Goal: Information Seeking & Learning: Check status

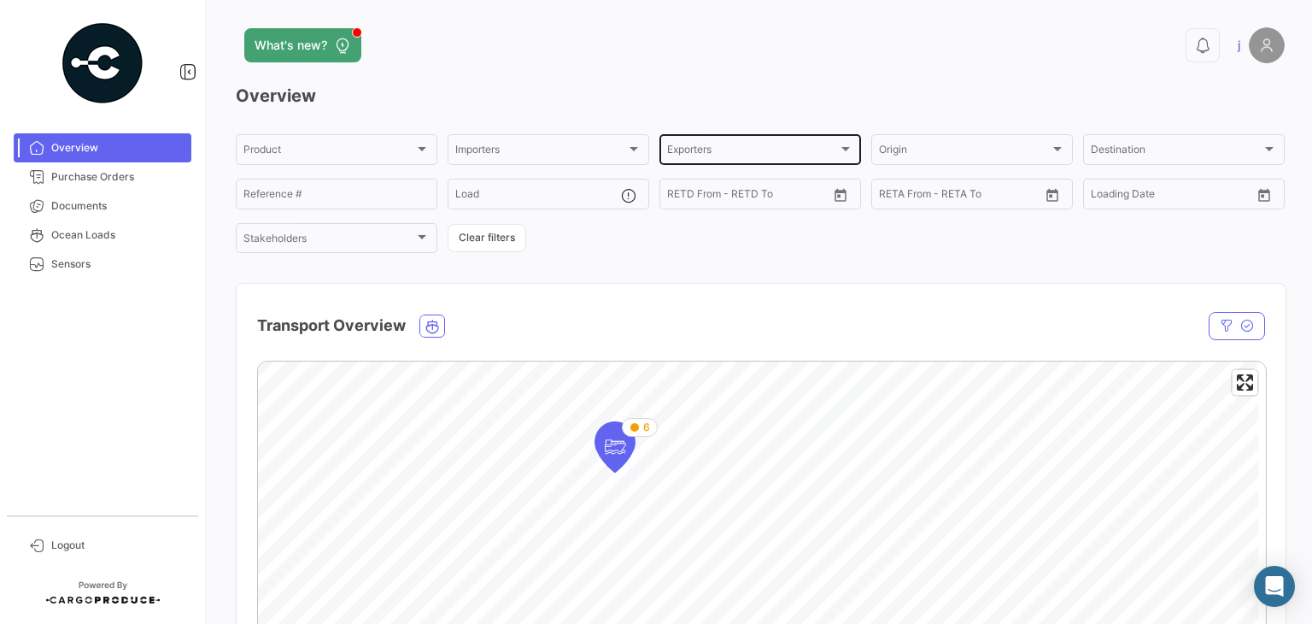
click at [769, 139] on div "Exporters Exporters" at bounding box center [760, 148] width 186 height 33
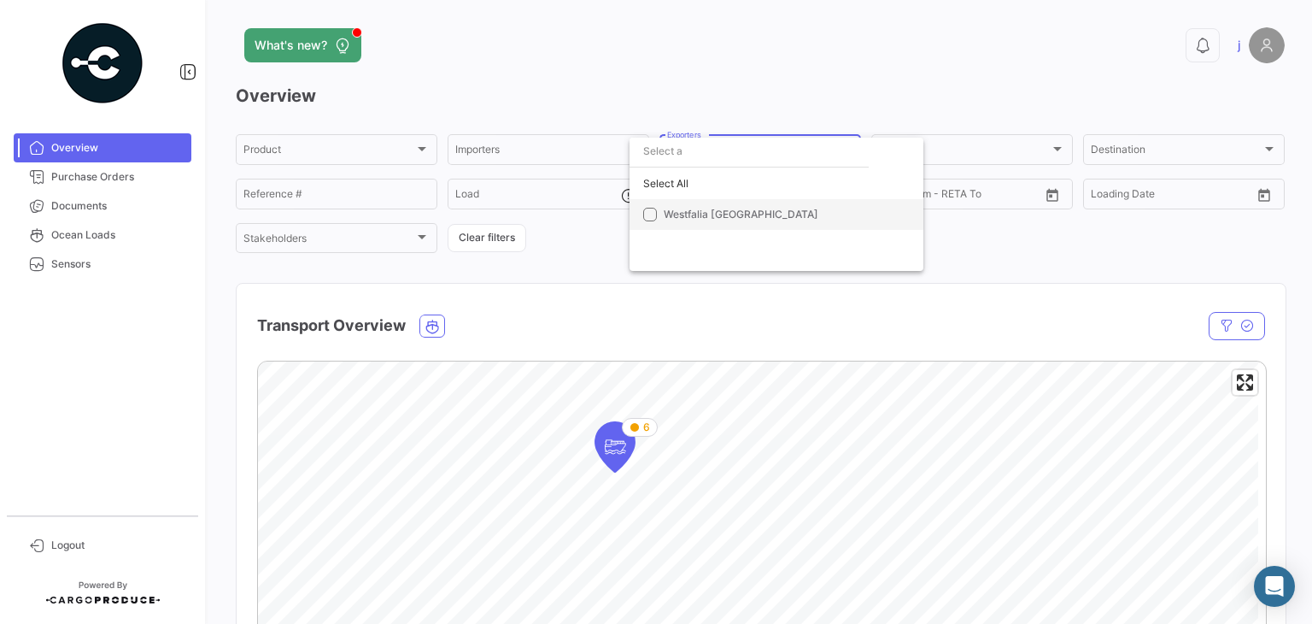
click at [753, 210] on span "Westfalia [GEOGRAPHIC_DATA]" at bounding box center [741, 214] width 155 height 13
click at [909, 69] on div at bounding box center [656, 312] width 1312 height 624
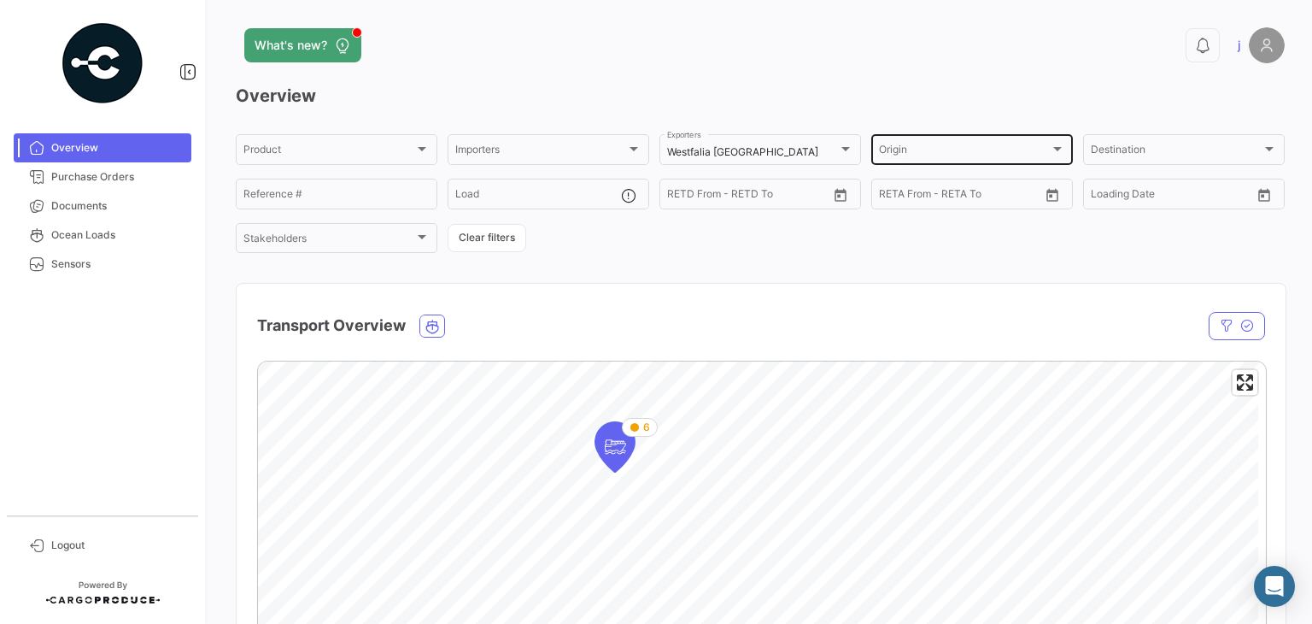
click at [940, 143] on div "Origin Origin" at bounding box center [972, 148] width 186 height 33
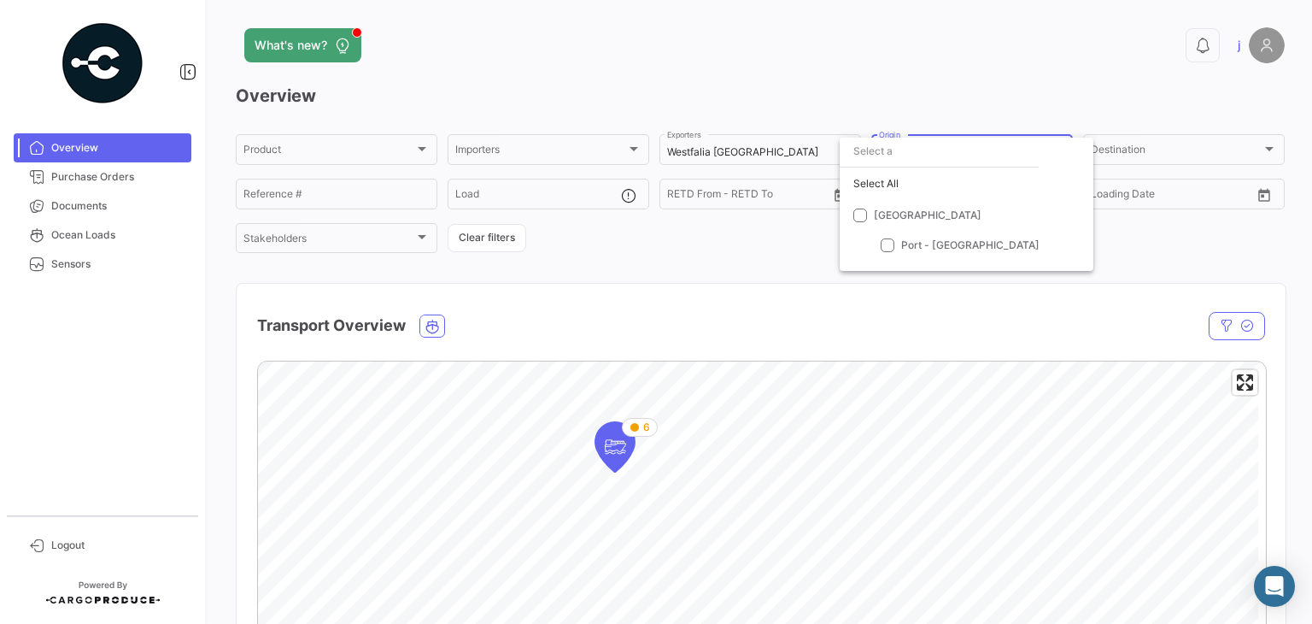
click at [957, 80] on div at bounding box center [656, 312] width 1312 height 624
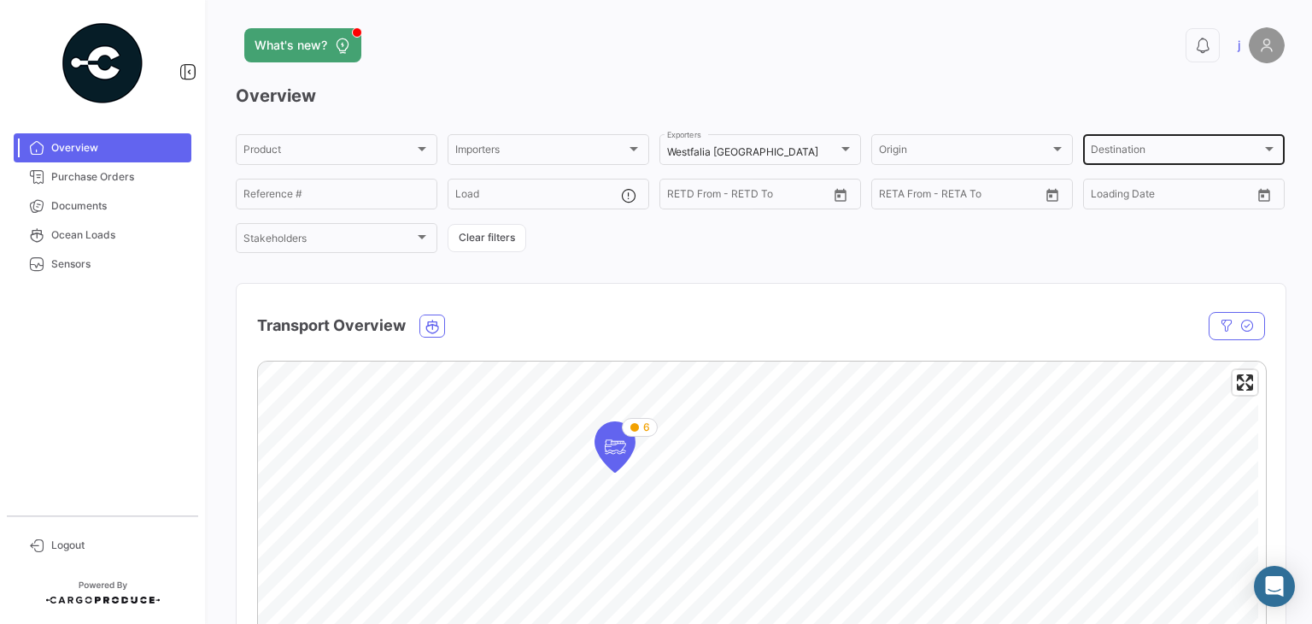
click at [1123, 144] on div "Destination Destination" at bounding box center [1184, 148] width 186 height 33
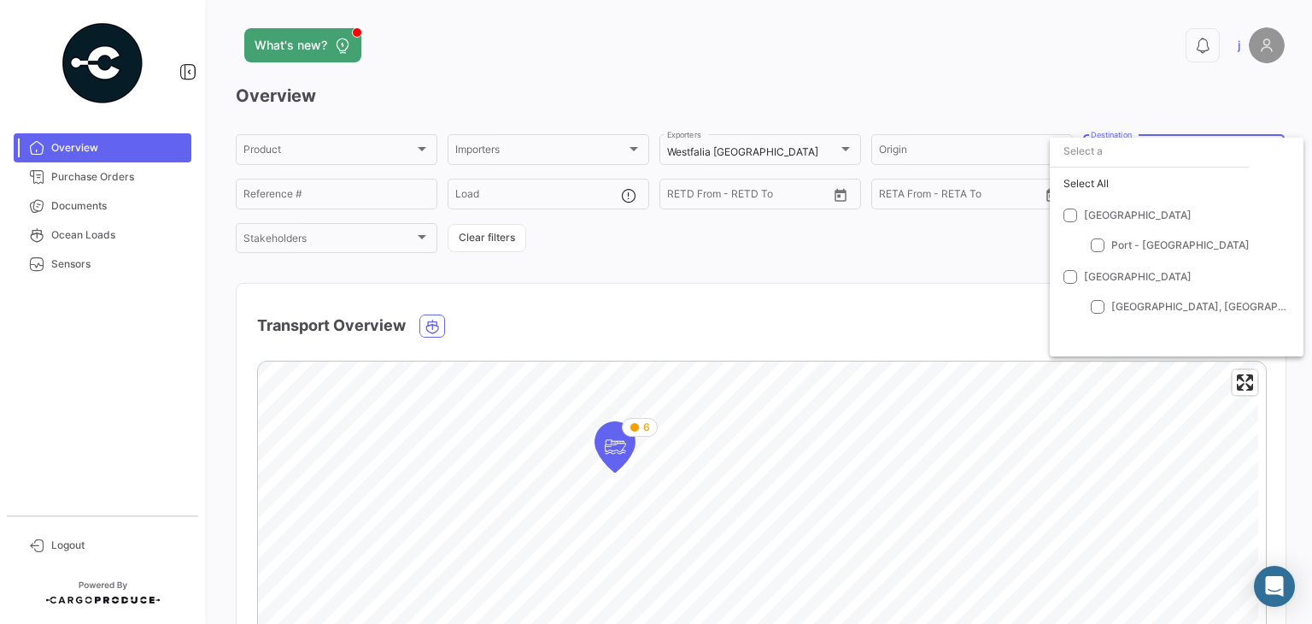
click at [999, 16] on div at bounding box center [656, 312] width 1312 height 624
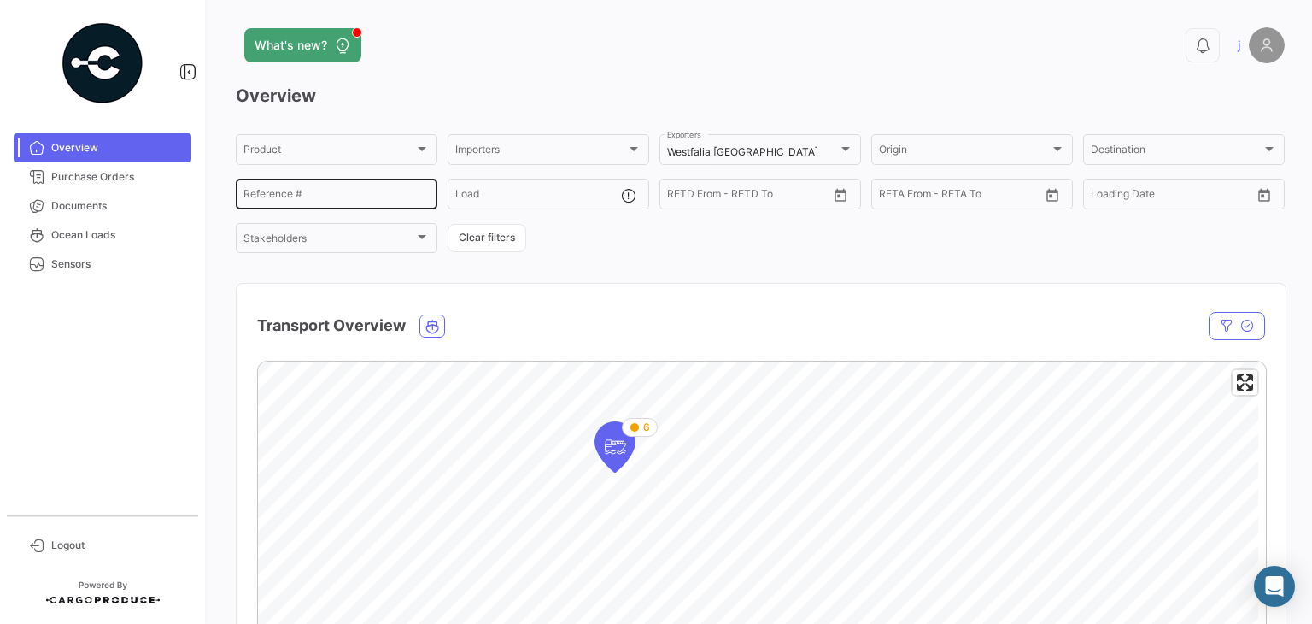
click at [287, 206] on div "Reference #" at bounding box center [336, 192] width 186 height 33
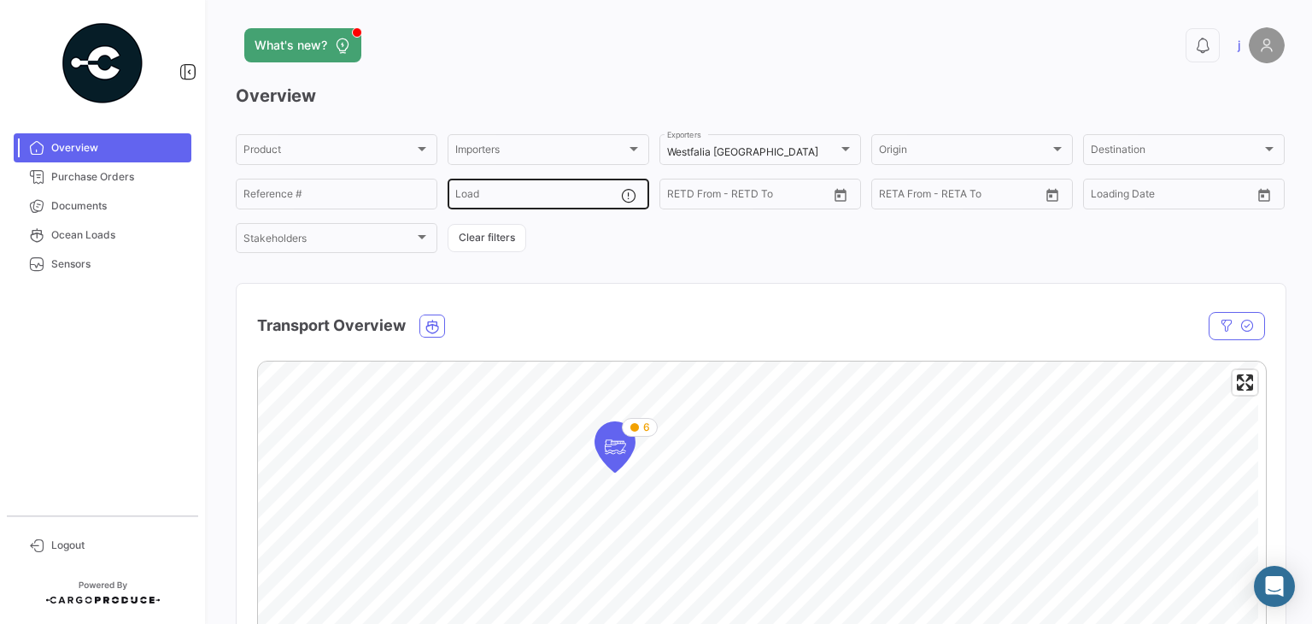
click at [544, 205] on div "Load" at bounding box center [538, 192] width 166 height 33
click at [82, 167] on link "Purchase Orders" at bounding box center [103, 176] width 178 height 29
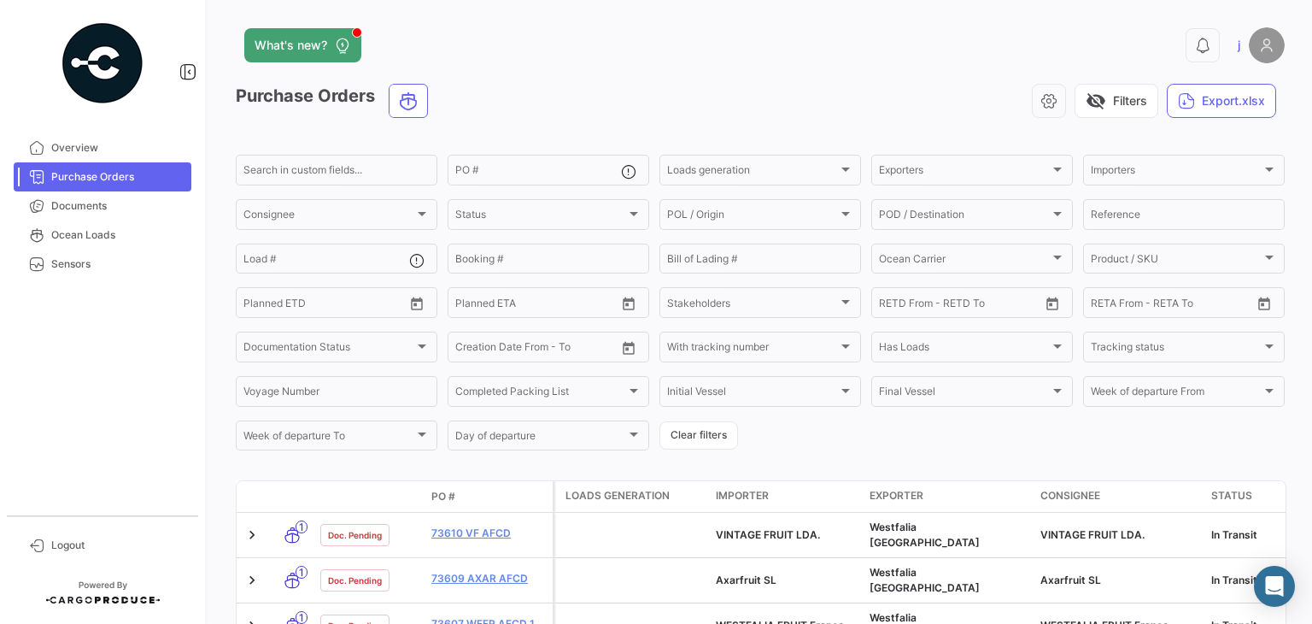
click at [1249, 42] on img at bounding box center [1267, 45] width 36 height 36
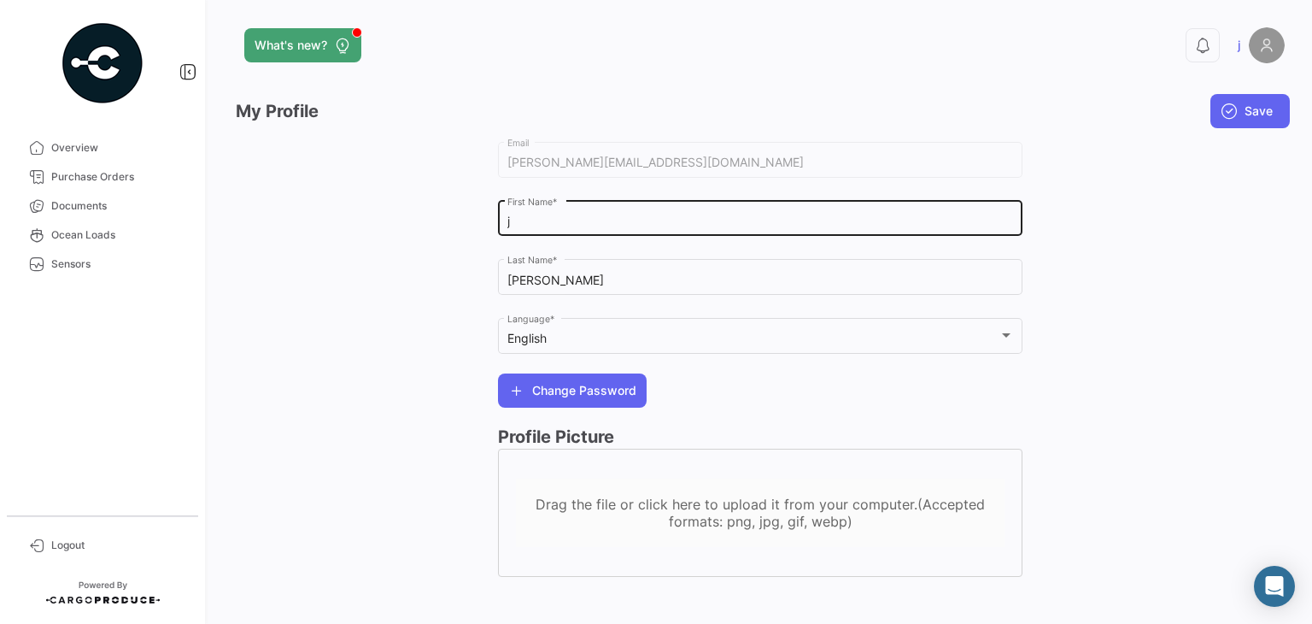
click at [547, 230] on div "j First Name *" at bounding box center [760, 216] width 507 height 39
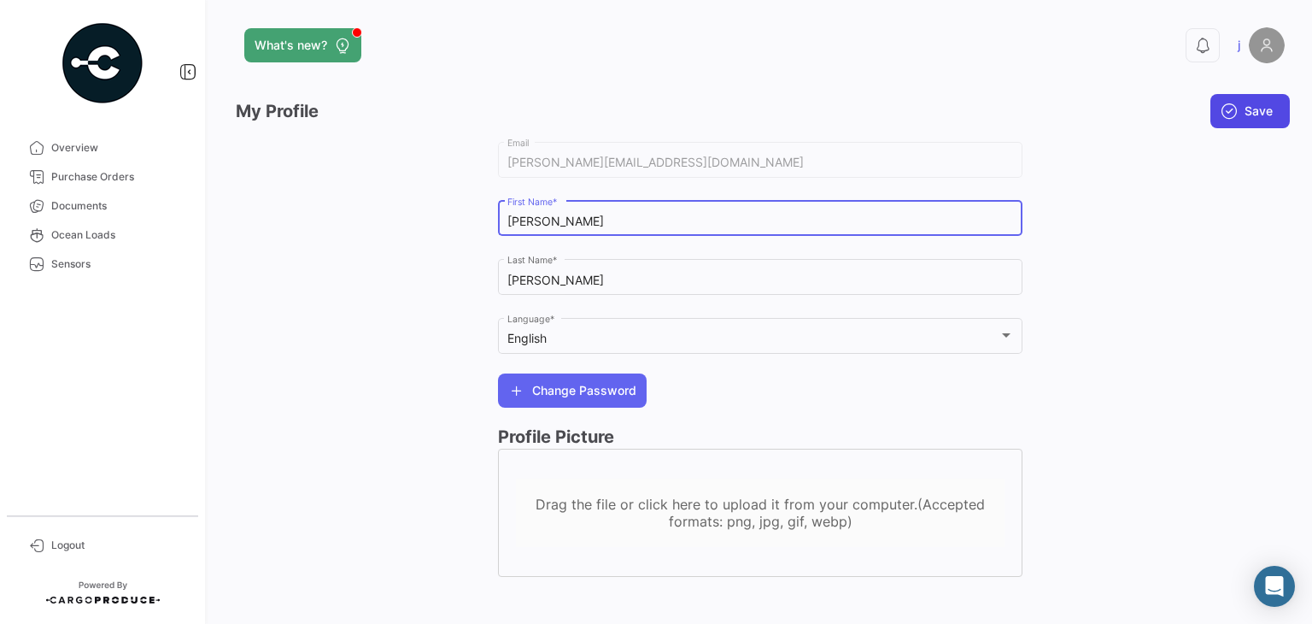
type input "[PERSON_NAME]"
click at [1245, 107] on span "Save" at bounding box center [1259, 110] width 28 height 17
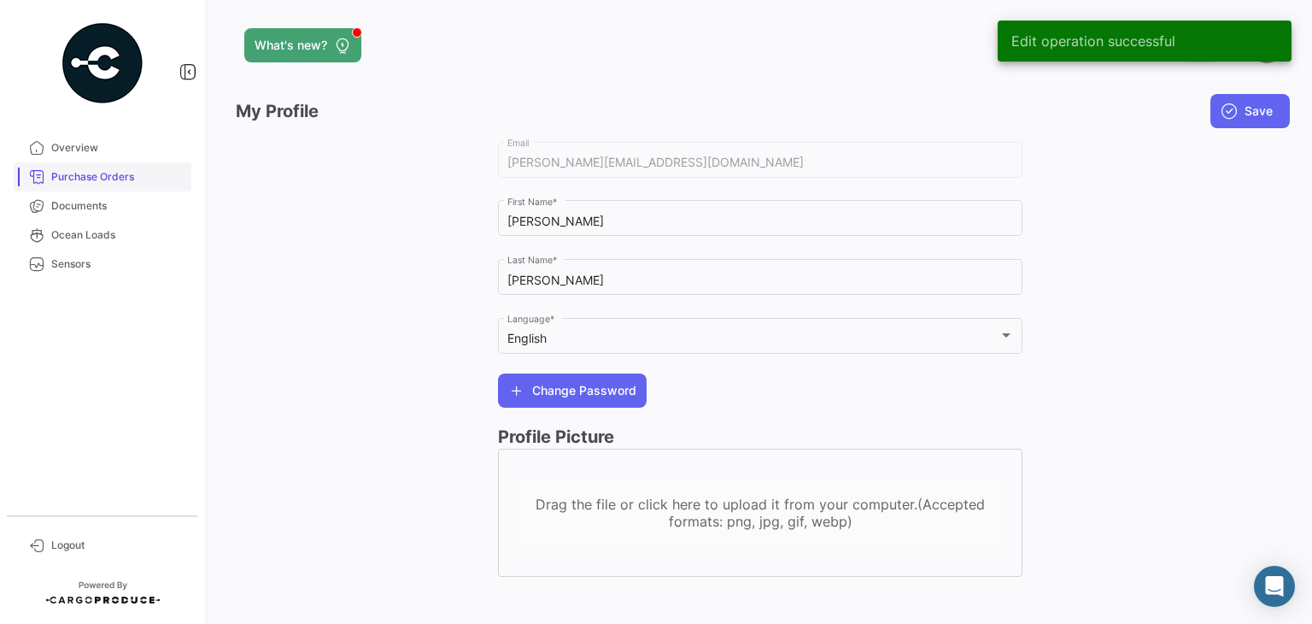
click at [103, 169] on span "Purchase Orders" at bounding box center [117, 176] width 133 height 15
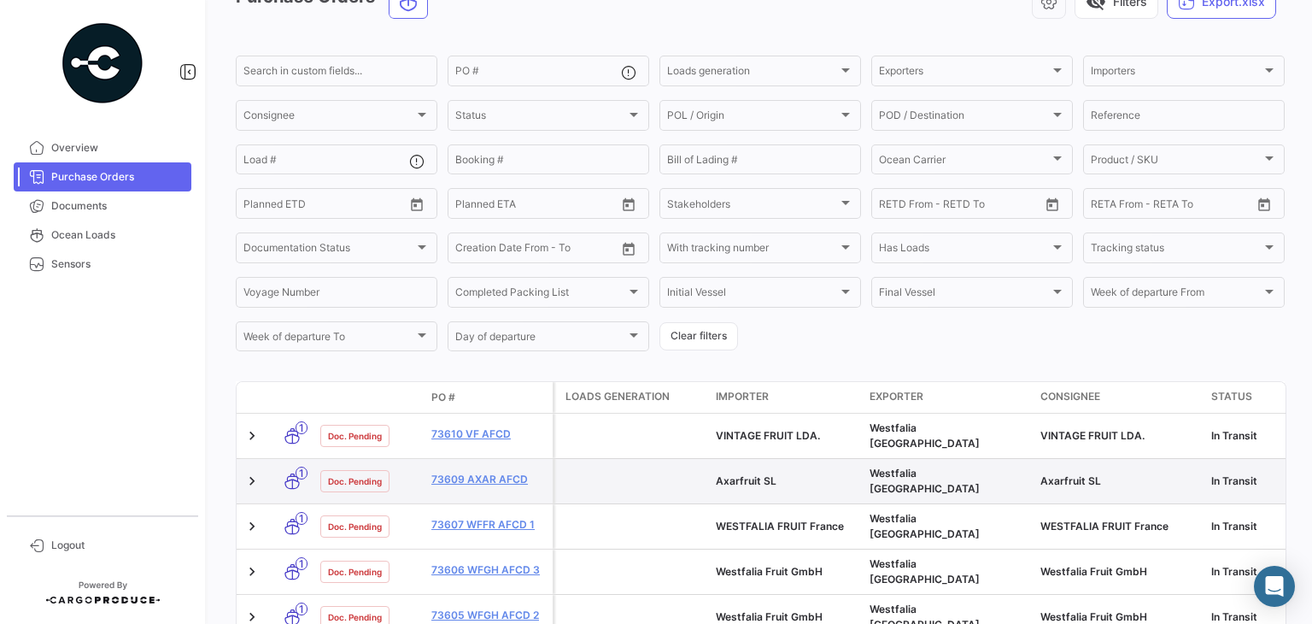
scroll to position [171, 0]
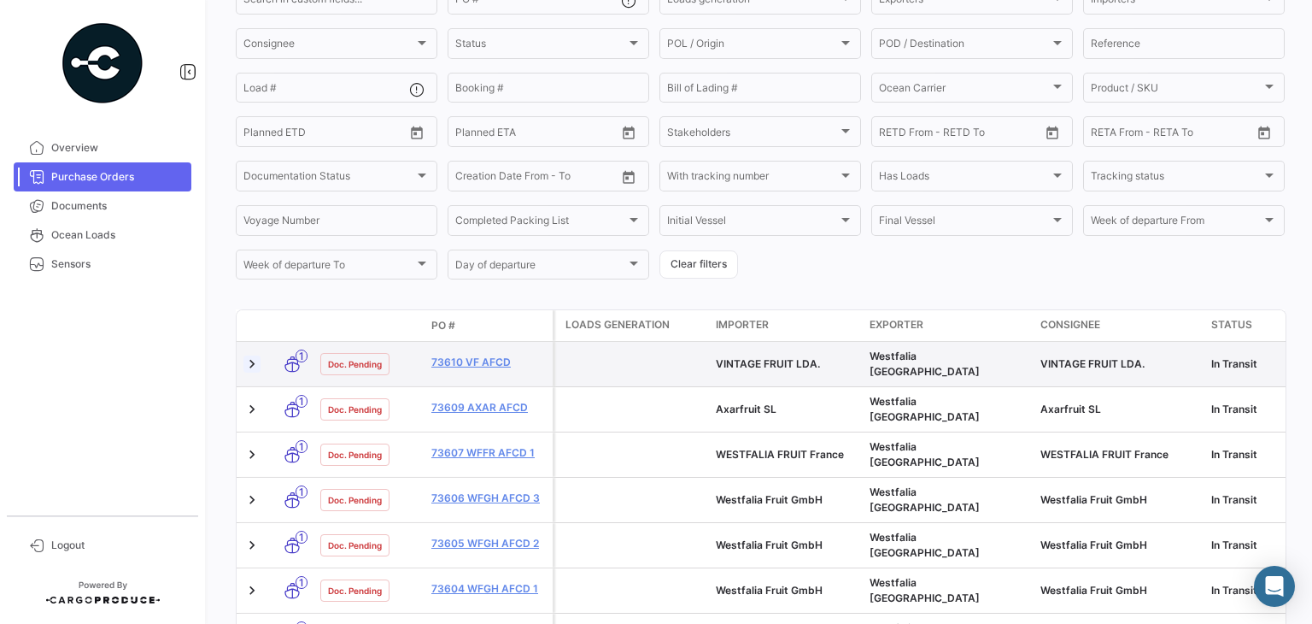
click at [249, 360] on link at bounding box center [251, 363] width 17 height 17
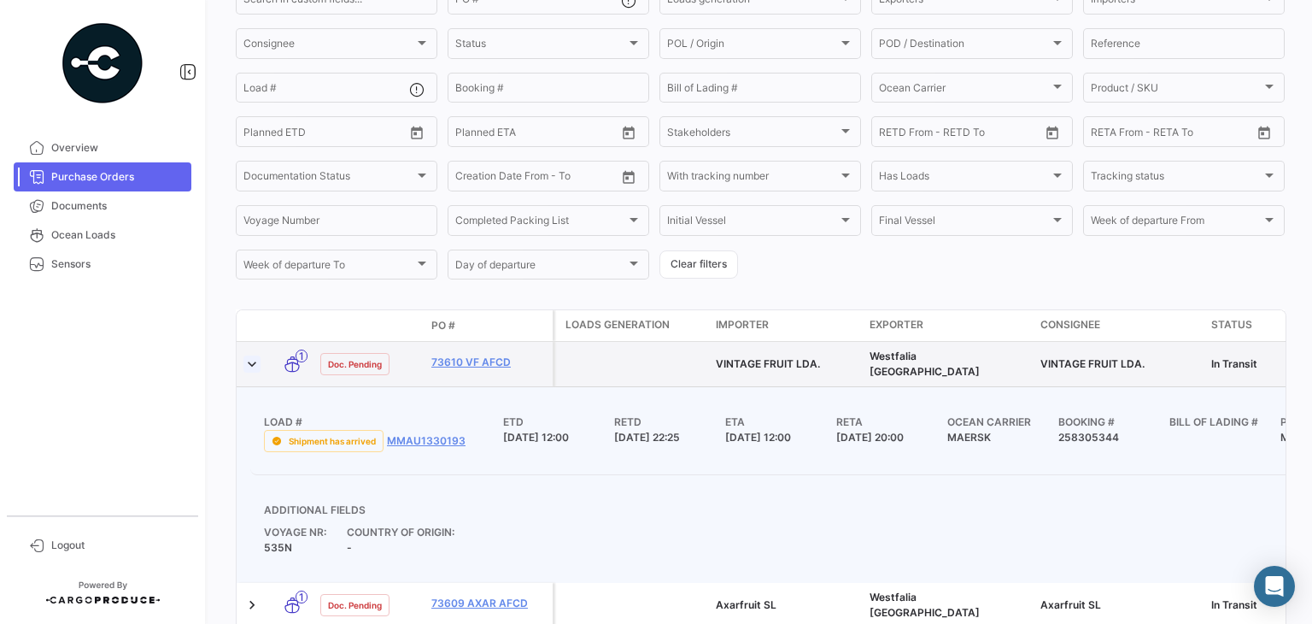
click at [253, 364] on link at bounding box center [251, 363] width 17 height 17
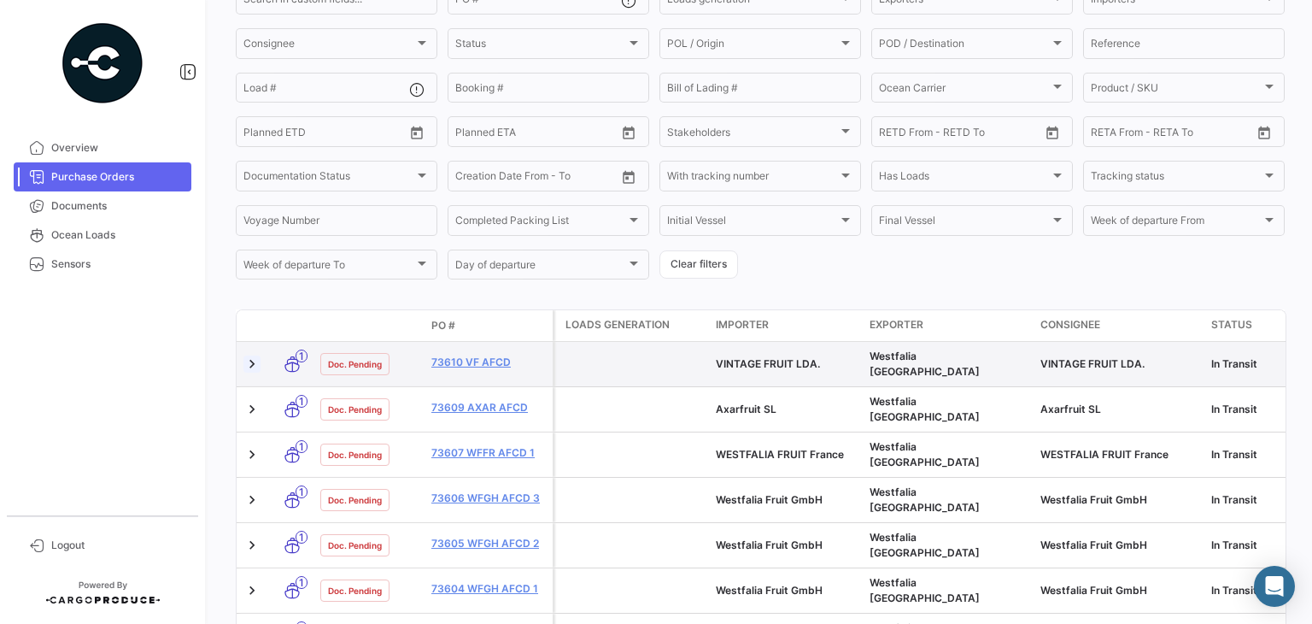
click at [253, 364] on link at bounding box center [251, 363] width 17 height 17
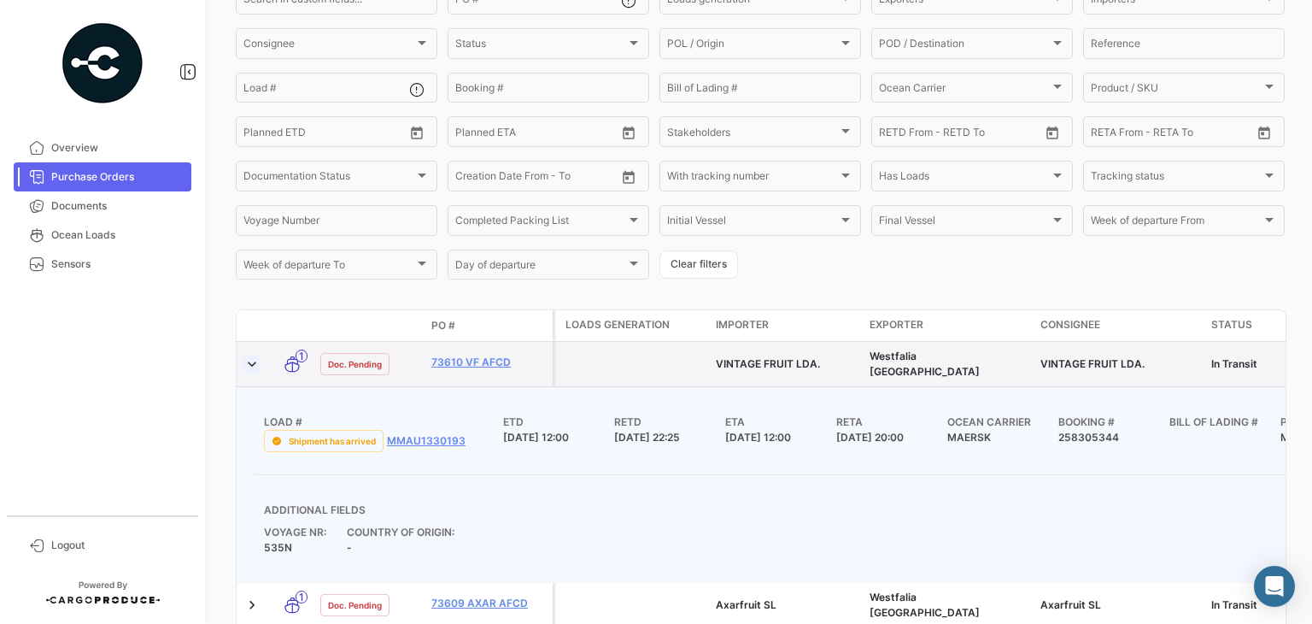
click at [248, 360] on link at bounding box center [251, 363] width 17 height 17
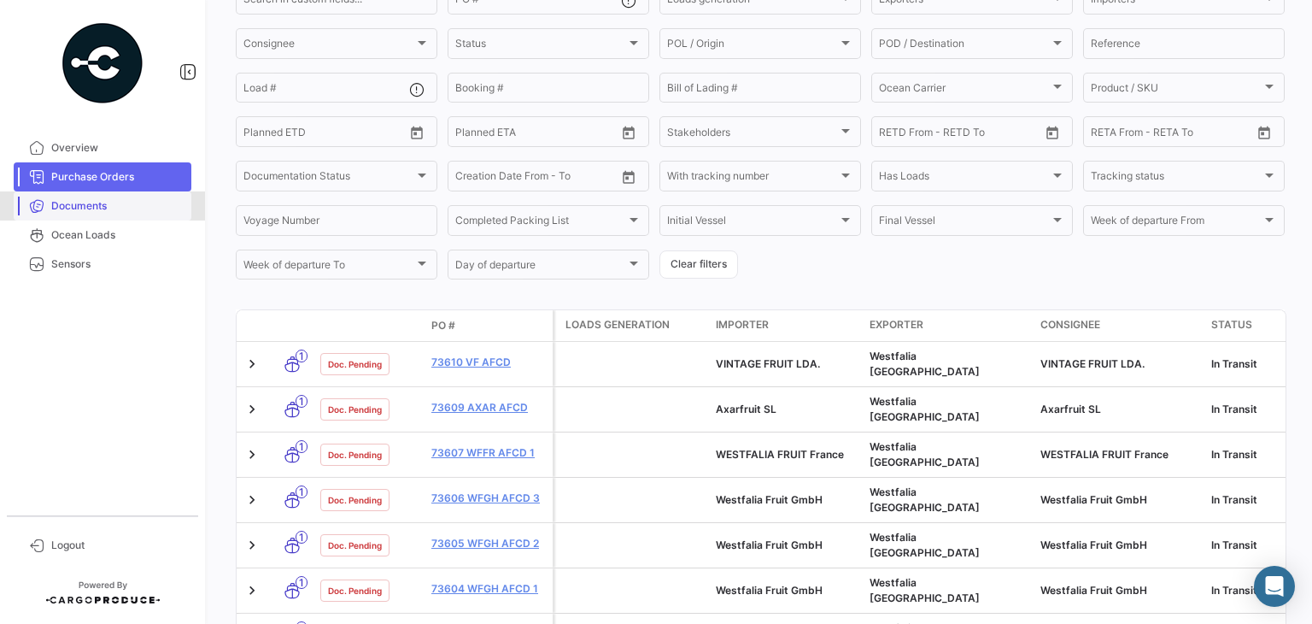
click at [106, 196] on link "Documents" at bounding box center [103, 205] width 178 height 29
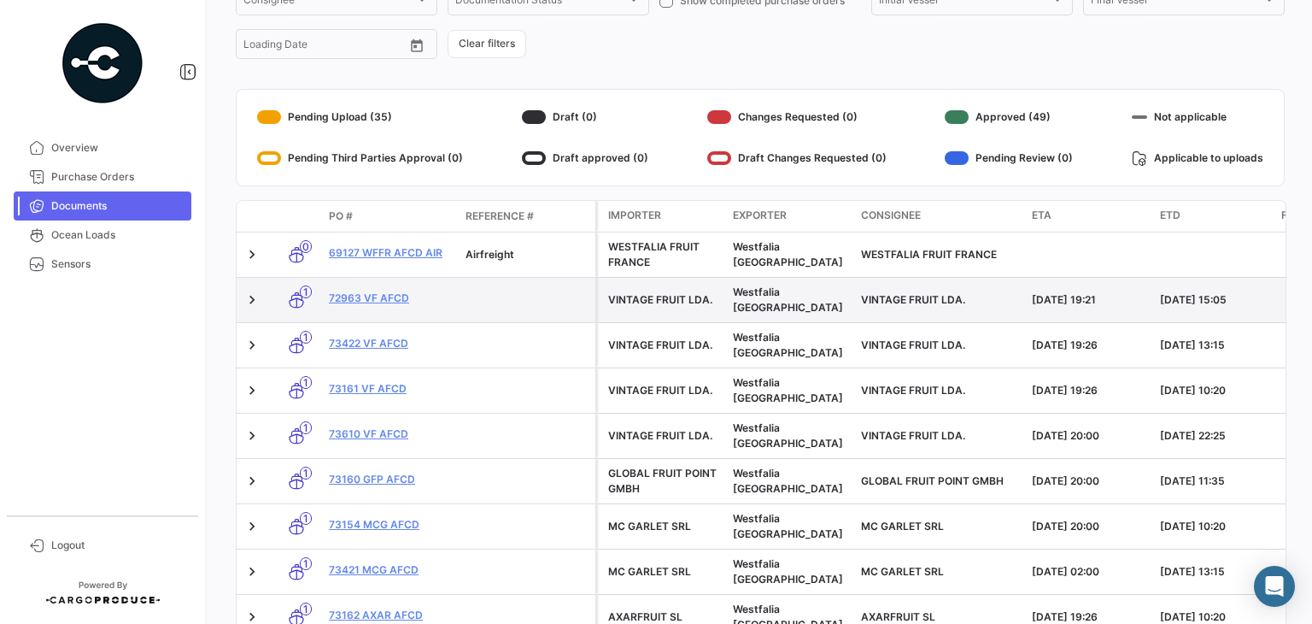
scroll to position [256, 0]
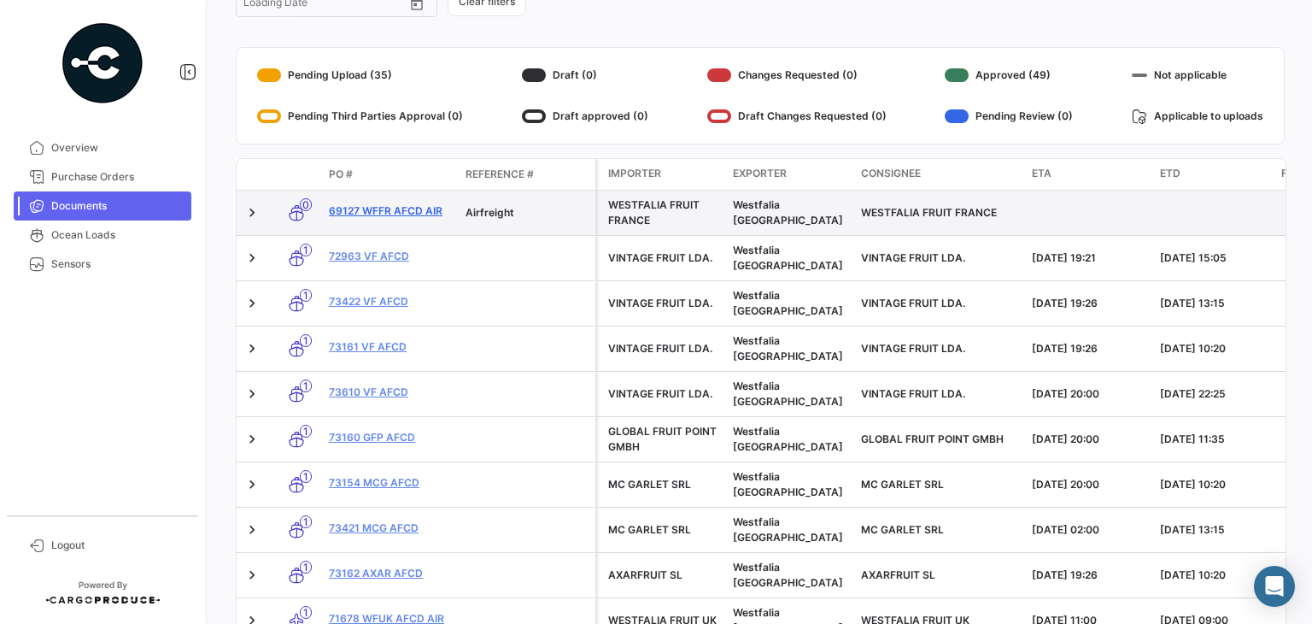
click at [427, 216] on link "69127 WFFR AFCD AIR" at bounding box center [390, 210] width 123 height 15
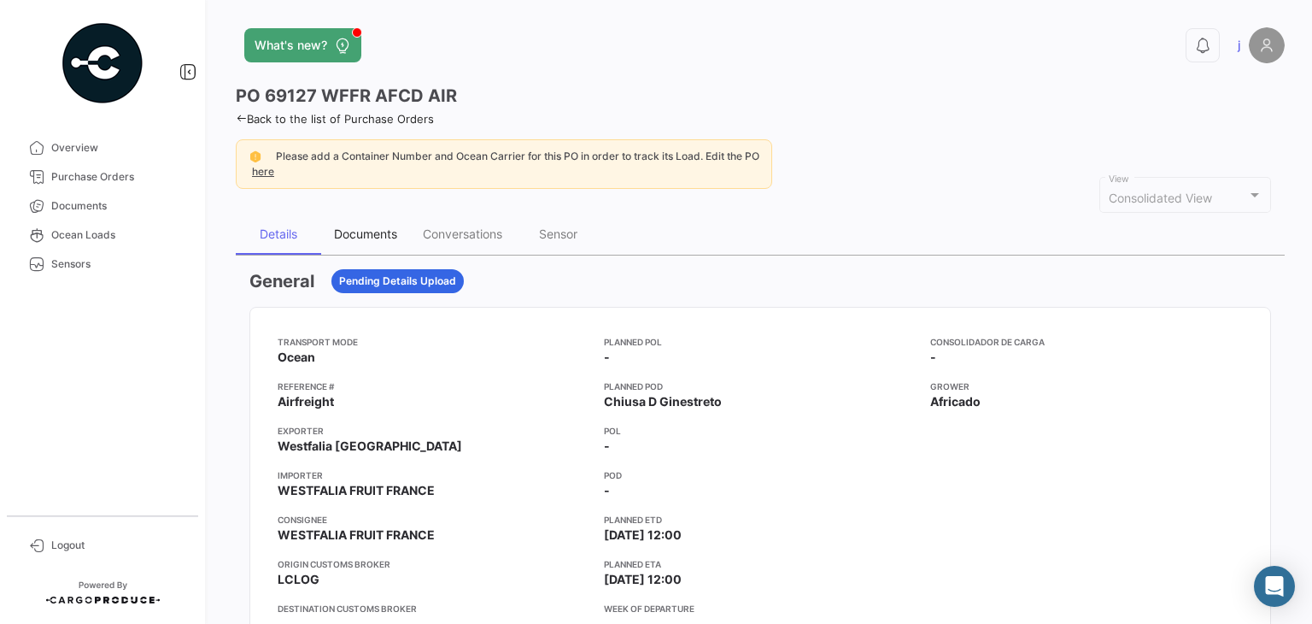
click at [372, 232] on div "Documents" at bounding box center [365, 233] width 63 height 15
